Goal: Transaction & Acquisition: Book appointment/travel/reservation

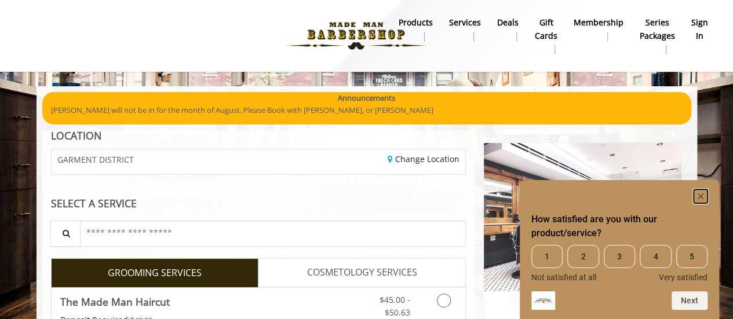
click at [700, 196] on icon "Hide survey" at bounding box center [701, 196] width 6 height 6
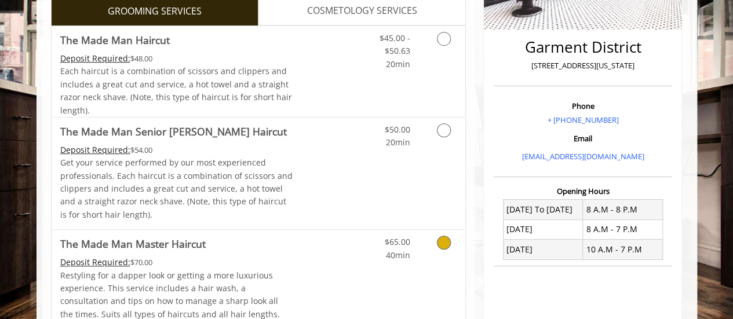
scroll to position [257, 0]
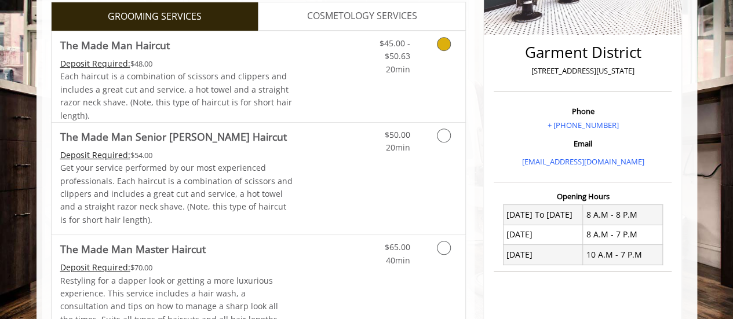
click at [443, 44] on icon "Grooming services" at bounding box center [444, 44] width 14 height 14
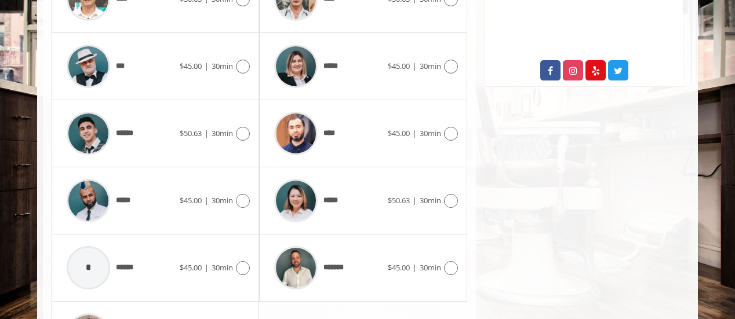
scroll to position [633, 0]
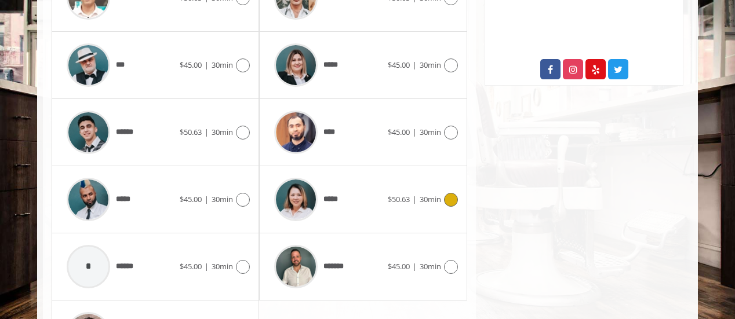
click at [453, 194] on icon at bounding box center [451, 200] width 14 height 14
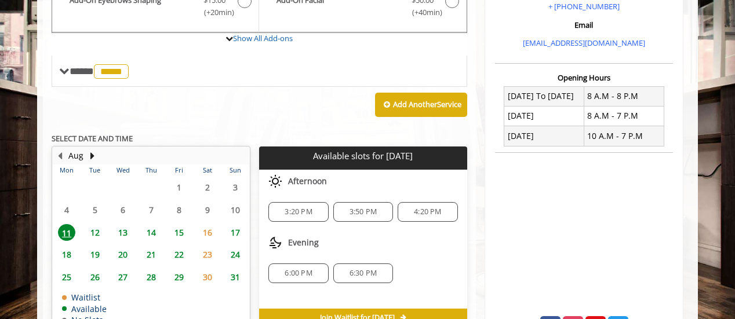
scroll to position [375, 0]
click at [300, 209] on span "3:20 PM" at bounding box center [297, 211] width 27 height 9
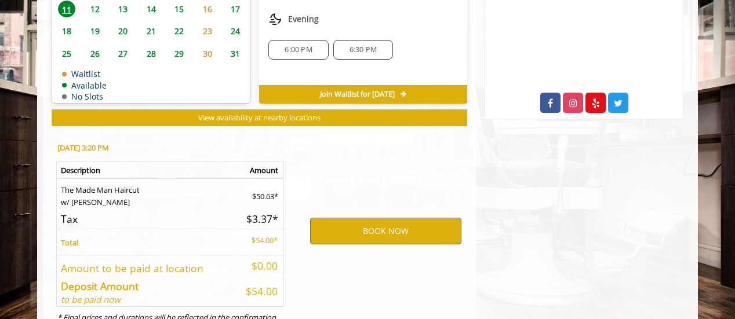
scroll to position [647, 0]
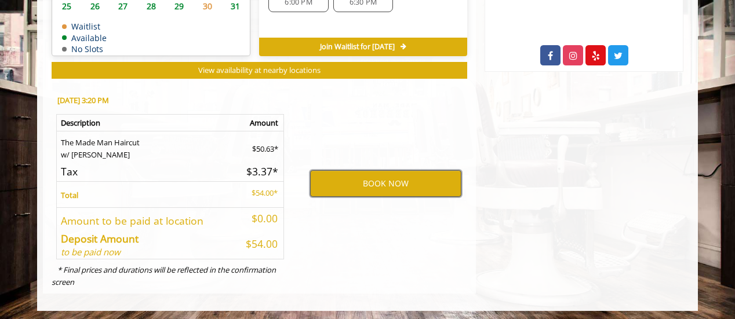
click at [370, 185] on button "BOOK NOW" at bounding box center [385, 183] width 151 height 27
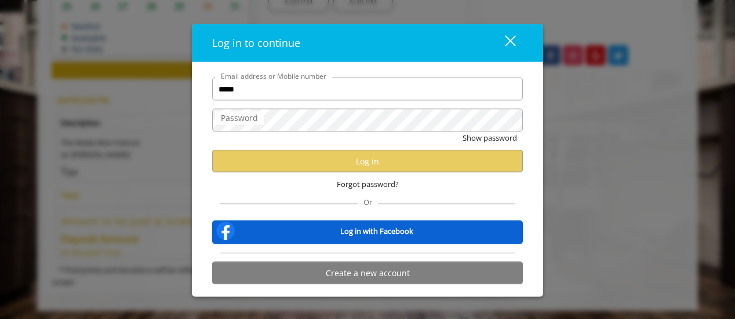
type input "**********"
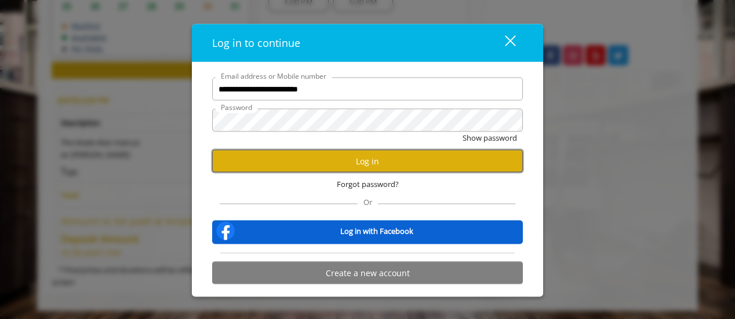
click at [305, 159] on button "Log in" at bounding box center [367, 161] width 311 height 23
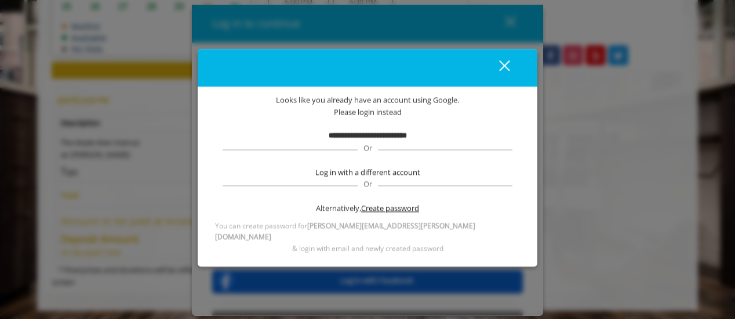
click at [386, 214] on span "Create password" at bounding box center [390, 209] width 58 height 12
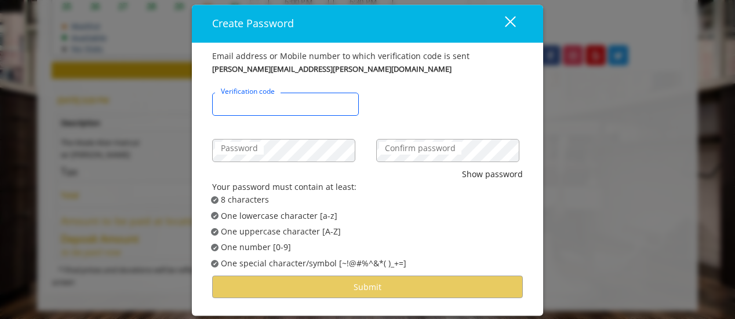
click at [262, 112] on input "Verification code" at bounding box center [285, 104] width 147 height 23
paste input "******"
type input "******"
click at [248, 154] on label "Password" at bounding box center [239, 148] width 49 height 13
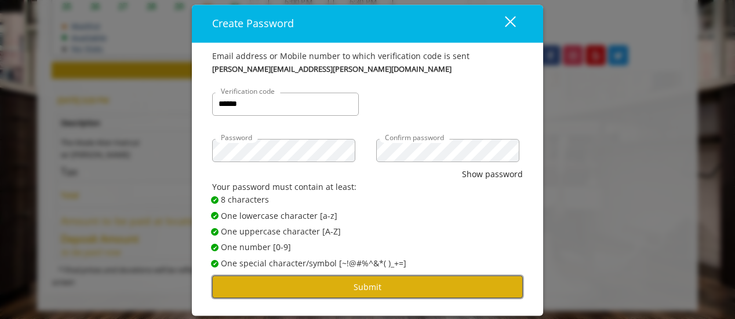
click at [373, 284] on button "Submit" at bounding box center [367, 287] width 311 height 23
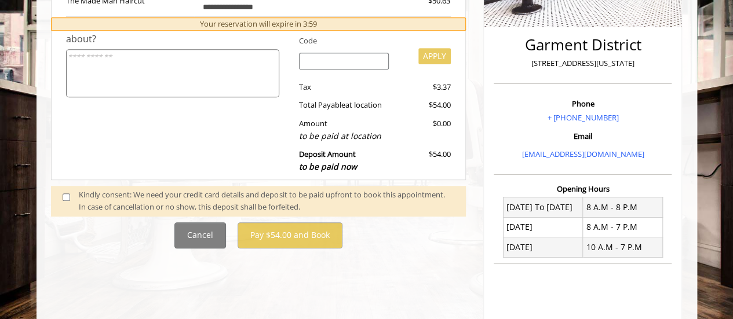
scroll to position [326, 0]
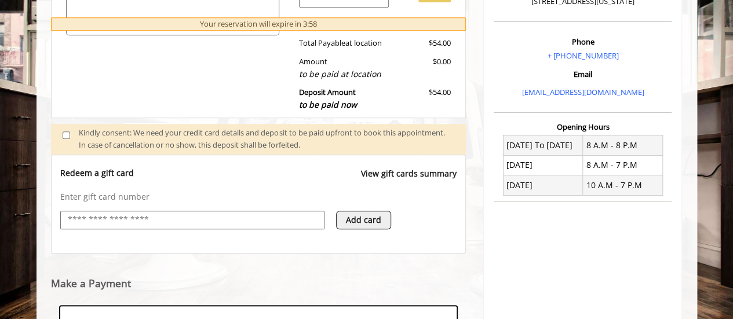
click at [144, 218] on input "text" at bounding box center [192, 220] width 251 height 14
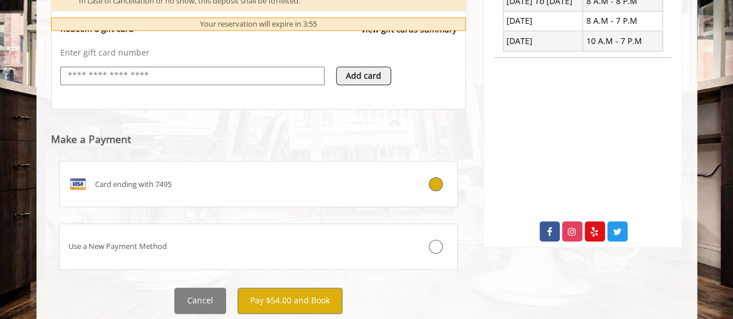
scroll to position [503, 0]
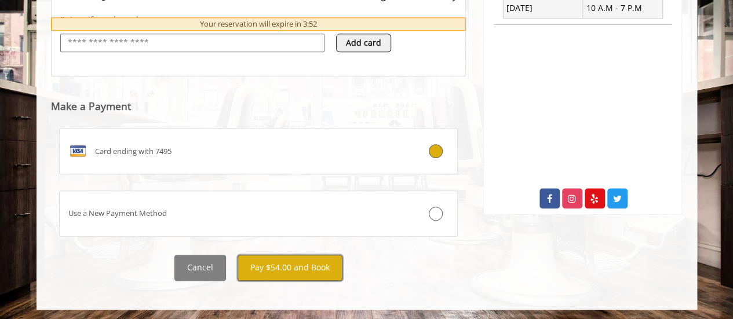
click at [277, 268] on button "Pay $54.00 and Book" at bounding box center [290, 268] width 105 height 26
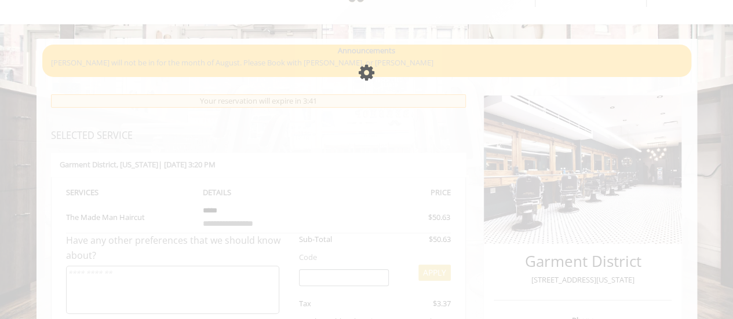
scroll to position [49, 0]
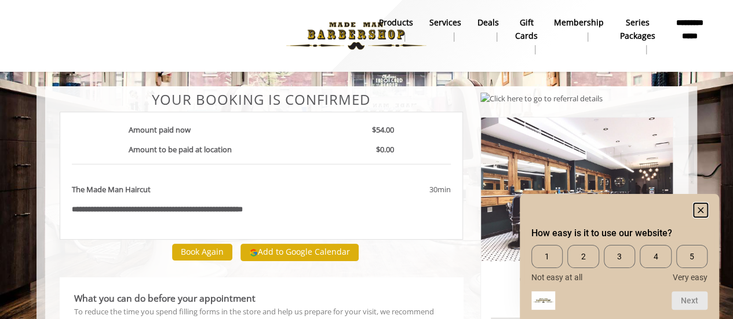
click at [699, 209] on icon "Hide survey" at bounding box center [701, 210] width 6 height 6
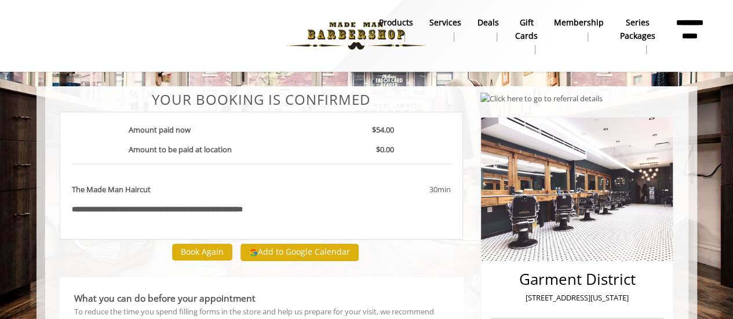
scroll to position [158, 0]
